Goal: Browse casually

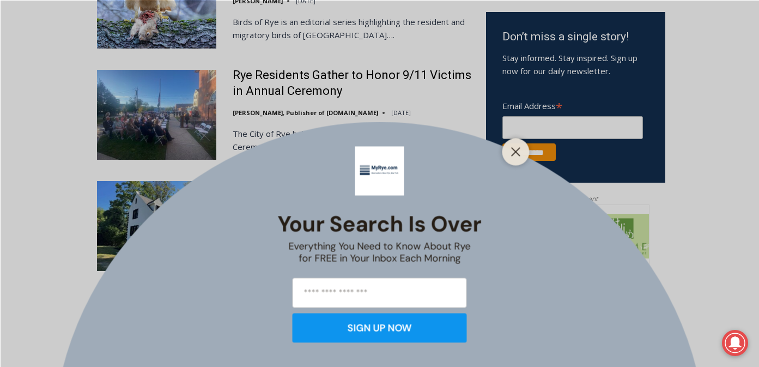
scroll to position [699, 0]
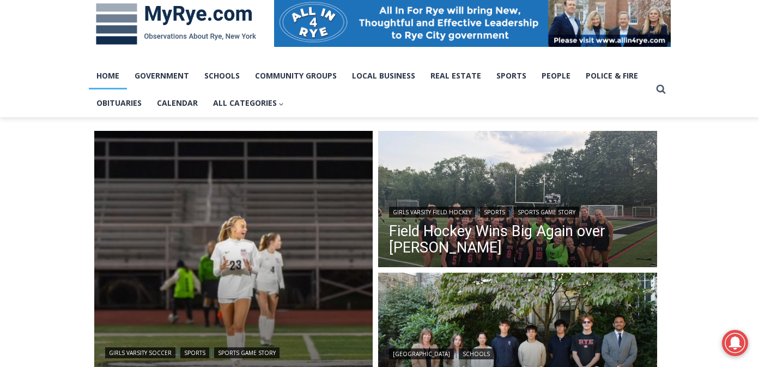
scroll to position [175, 0]
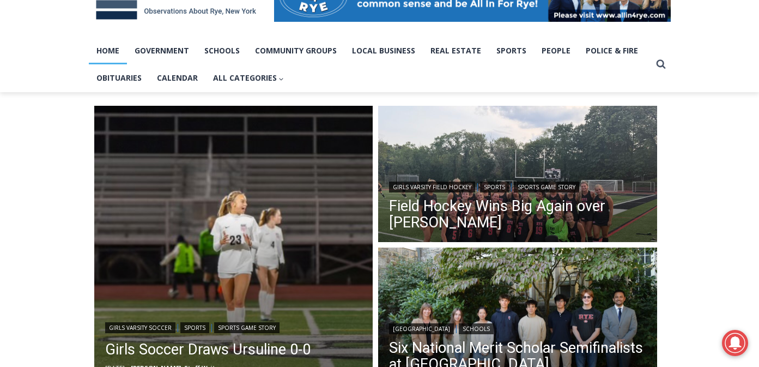
scroll to position [205, 0]
